Goal: Navigation & Orientation: Find specific page/section

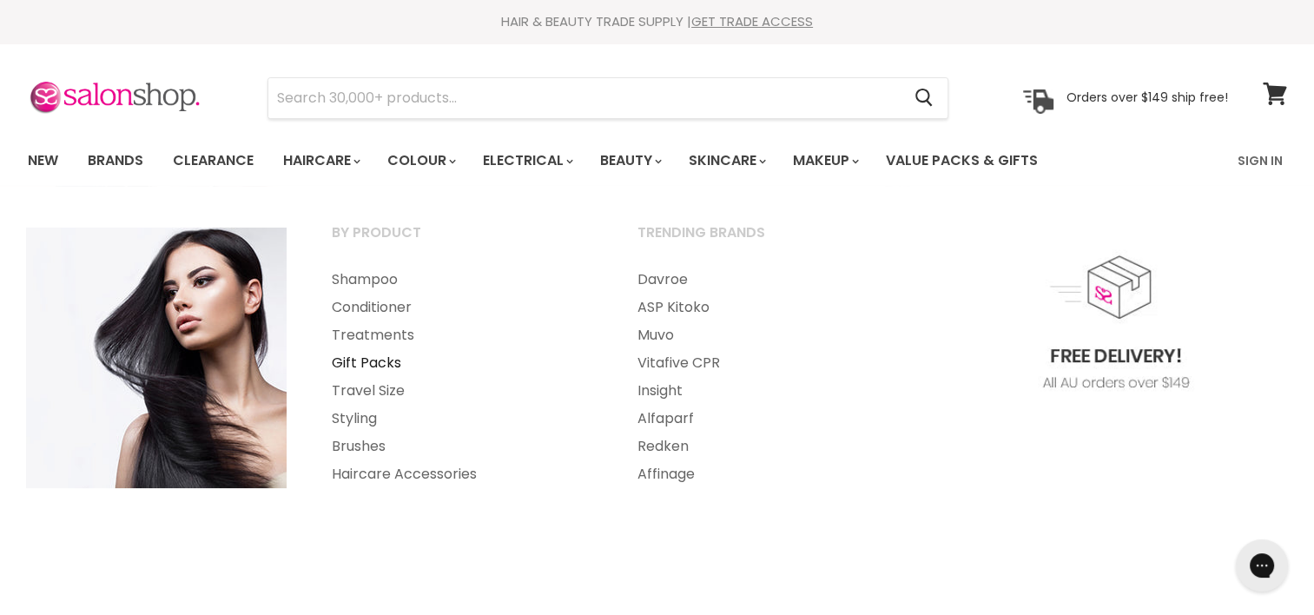
click at [379, 364] on link "Gift Packs" at bounding box center [461, 363] width 302 height 28
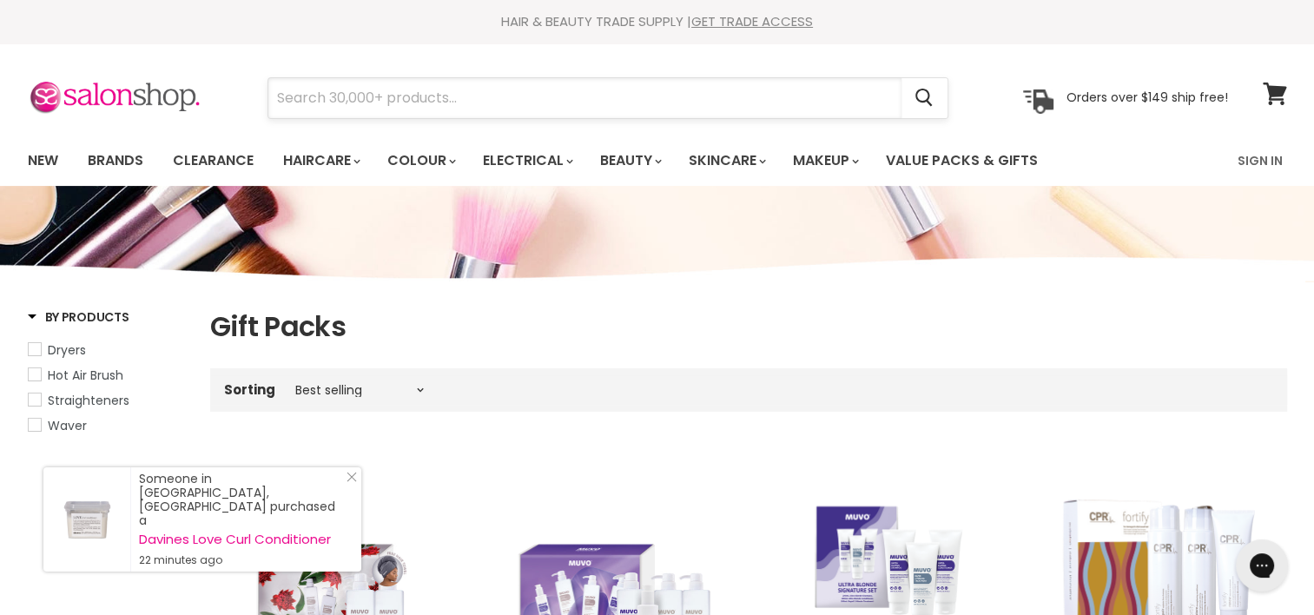
click at [379, 97] on input "Search" at bounding box center [584, 98] width 633 height 40
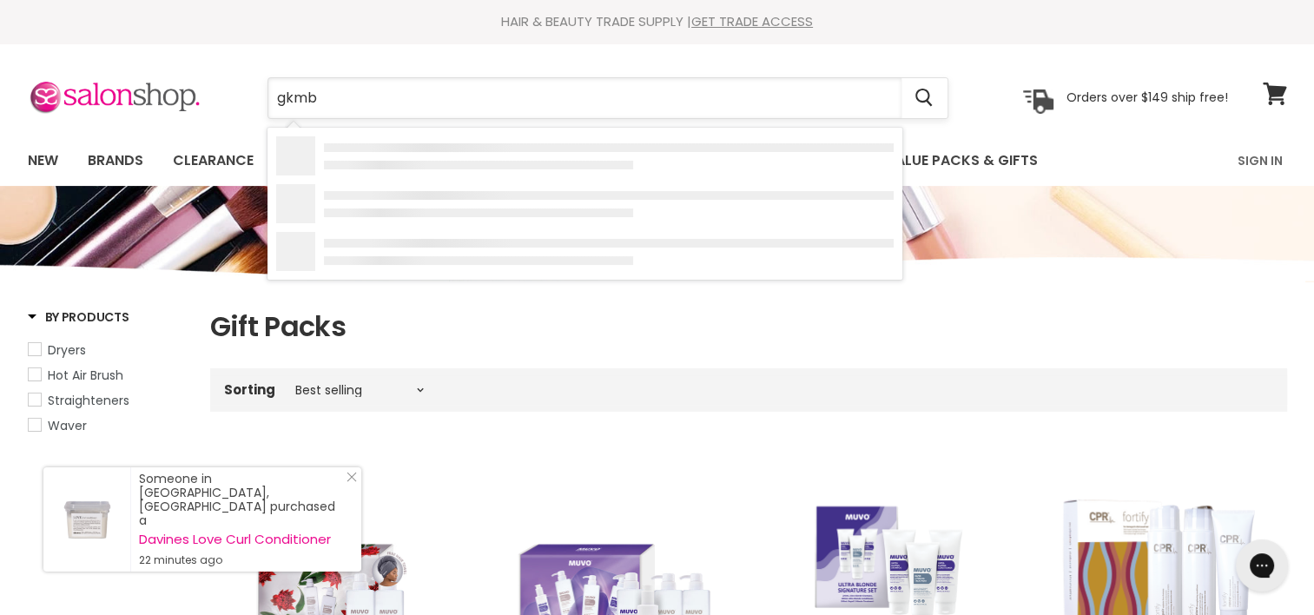
type input "gkmbj"
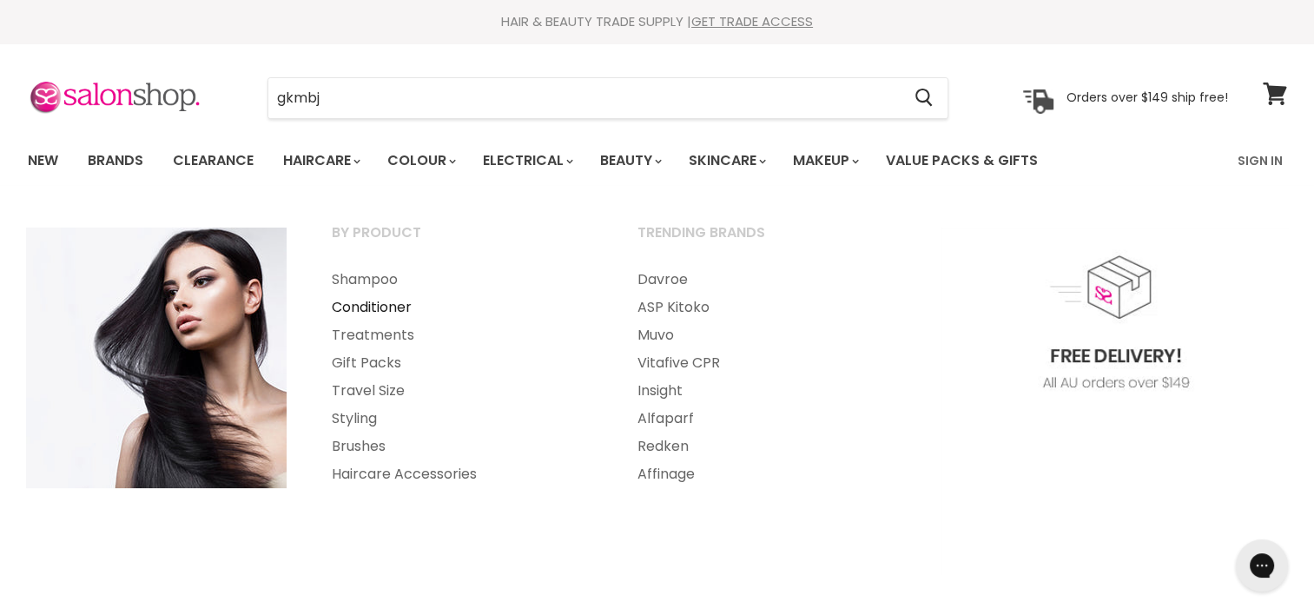
click at [372, 309] on link "Conditioner" at bounding box center [461, 308] width 302 height 28
